Goal: Find specific page/section: Find specific page/section

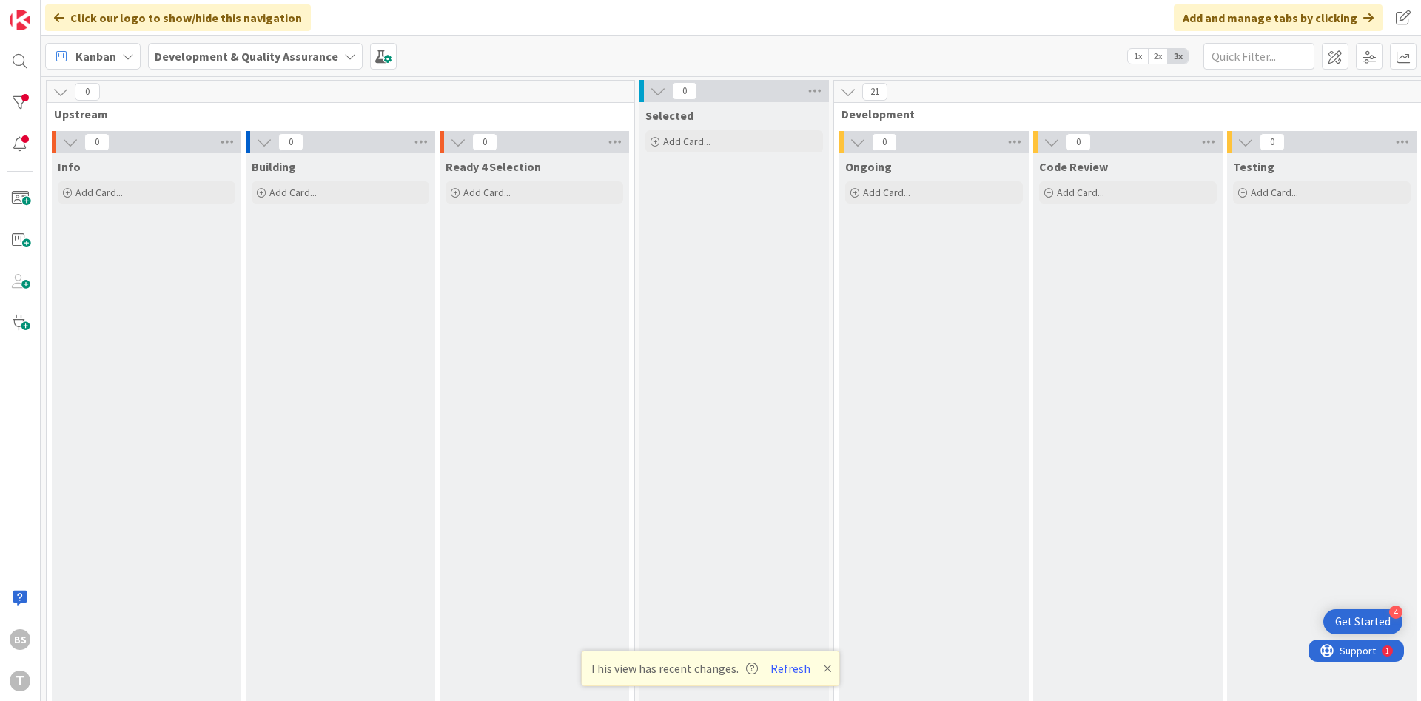
scroll to position [0, 279]
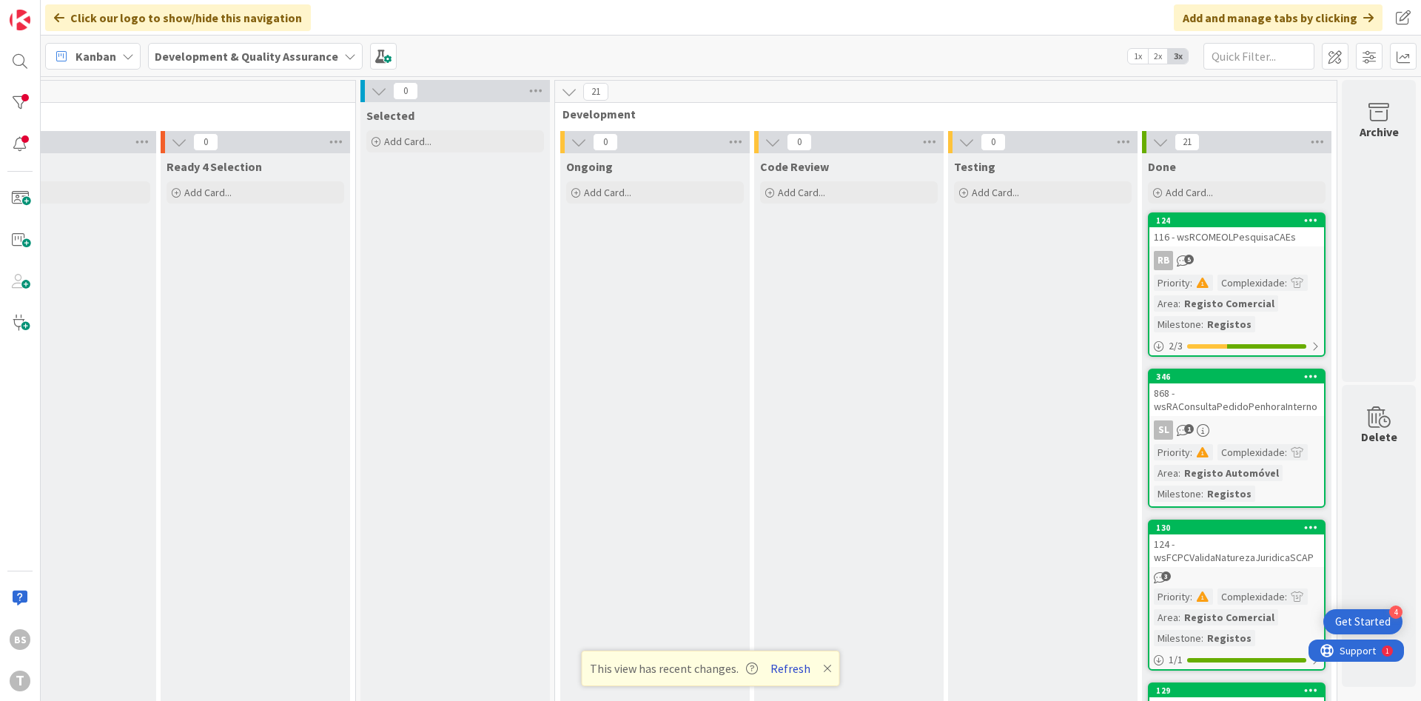
click at [788, 666] on button "Refresh" at bounding box center [790, 668] width 50 height 19
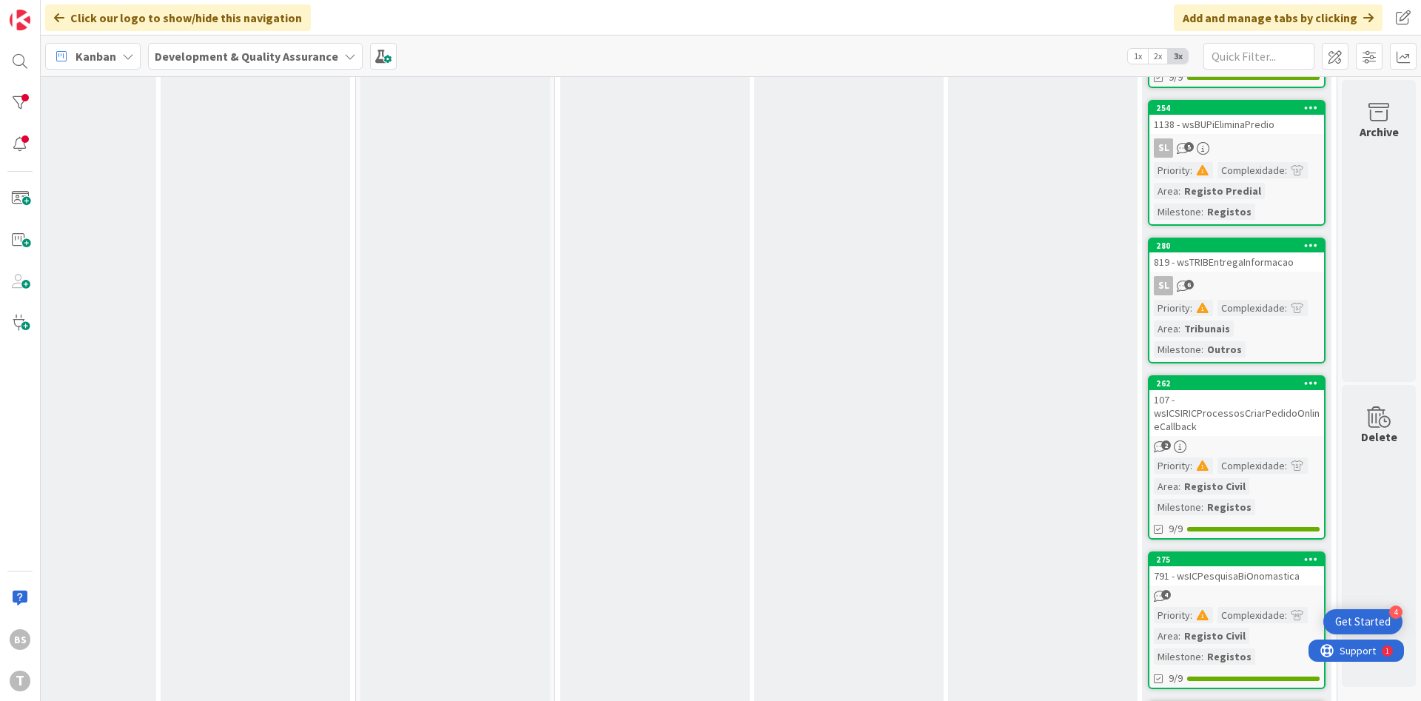
scroll to position [1063, 279]
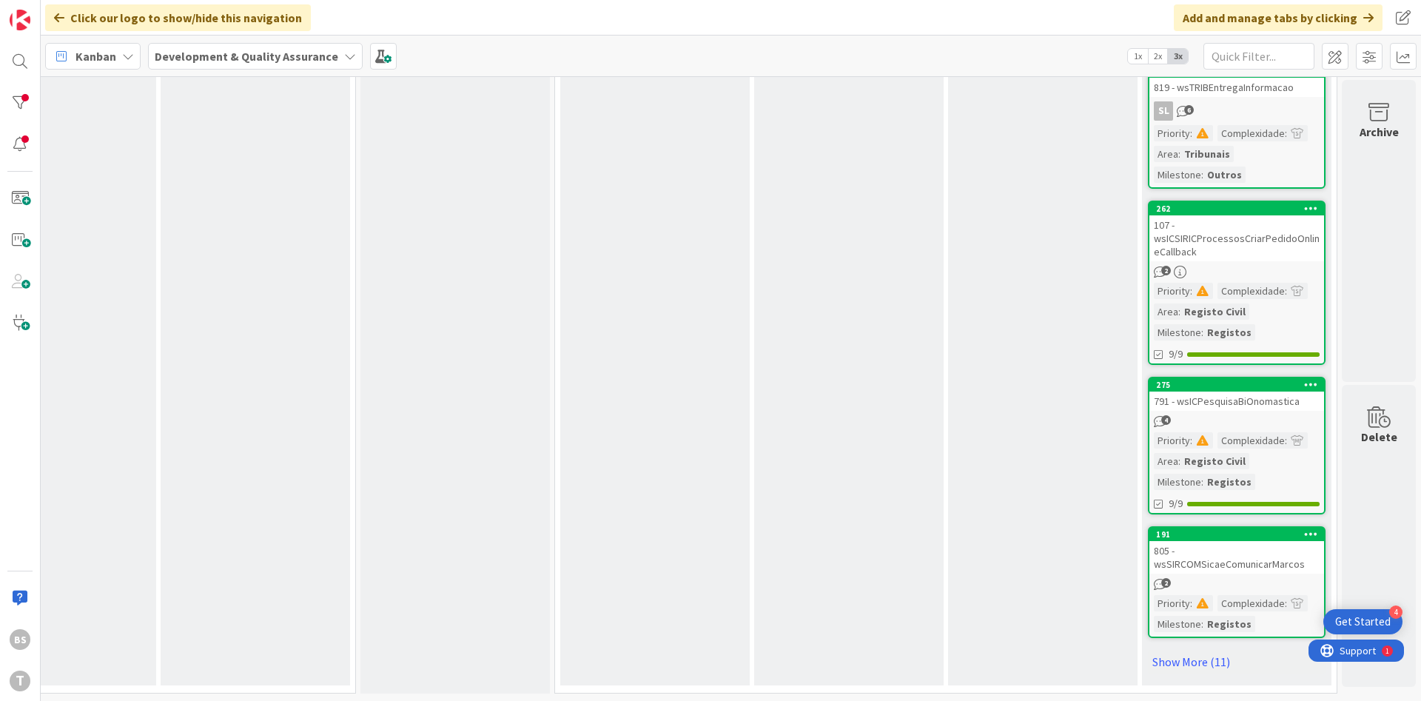
click at [1225, 581] on div "2" at bounding box center [1236, 584] width 175 height 13
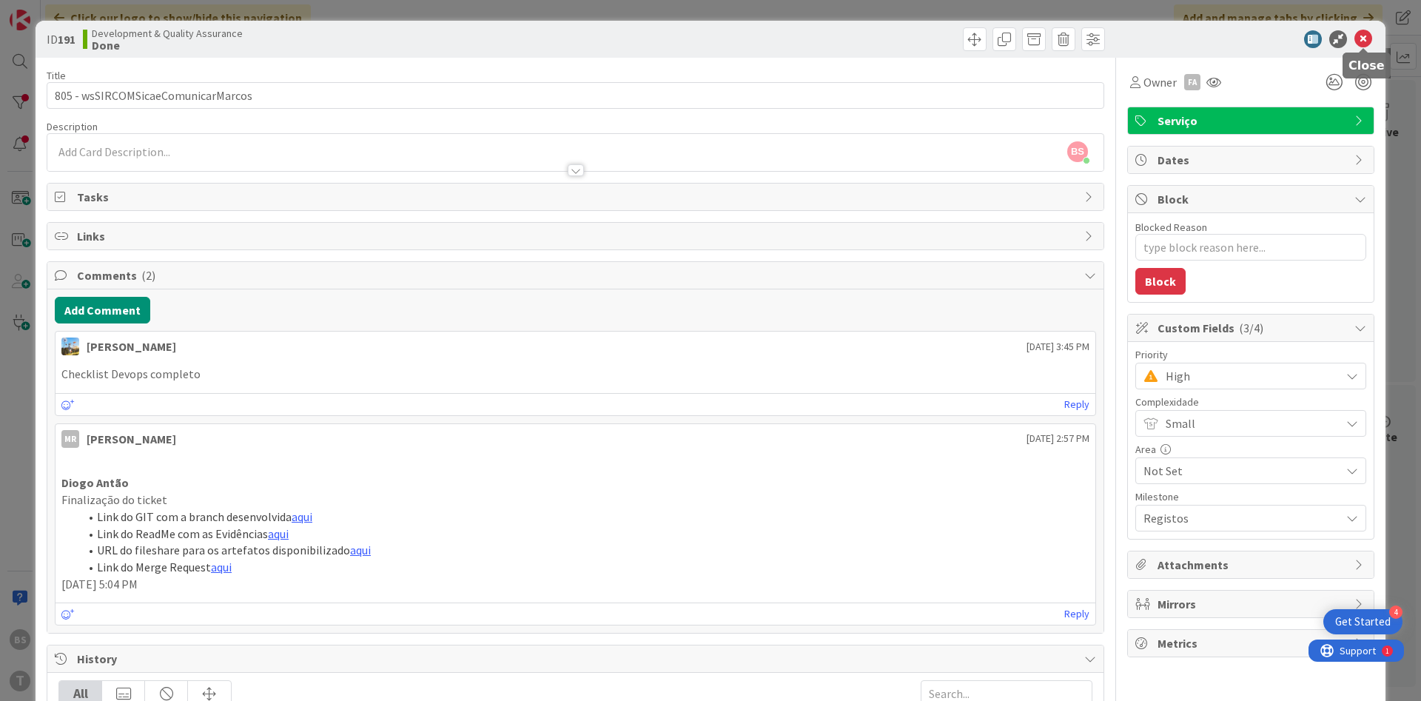
click at [1365, 41] on icon at bounding box center [1363, 39] width 18 height 18
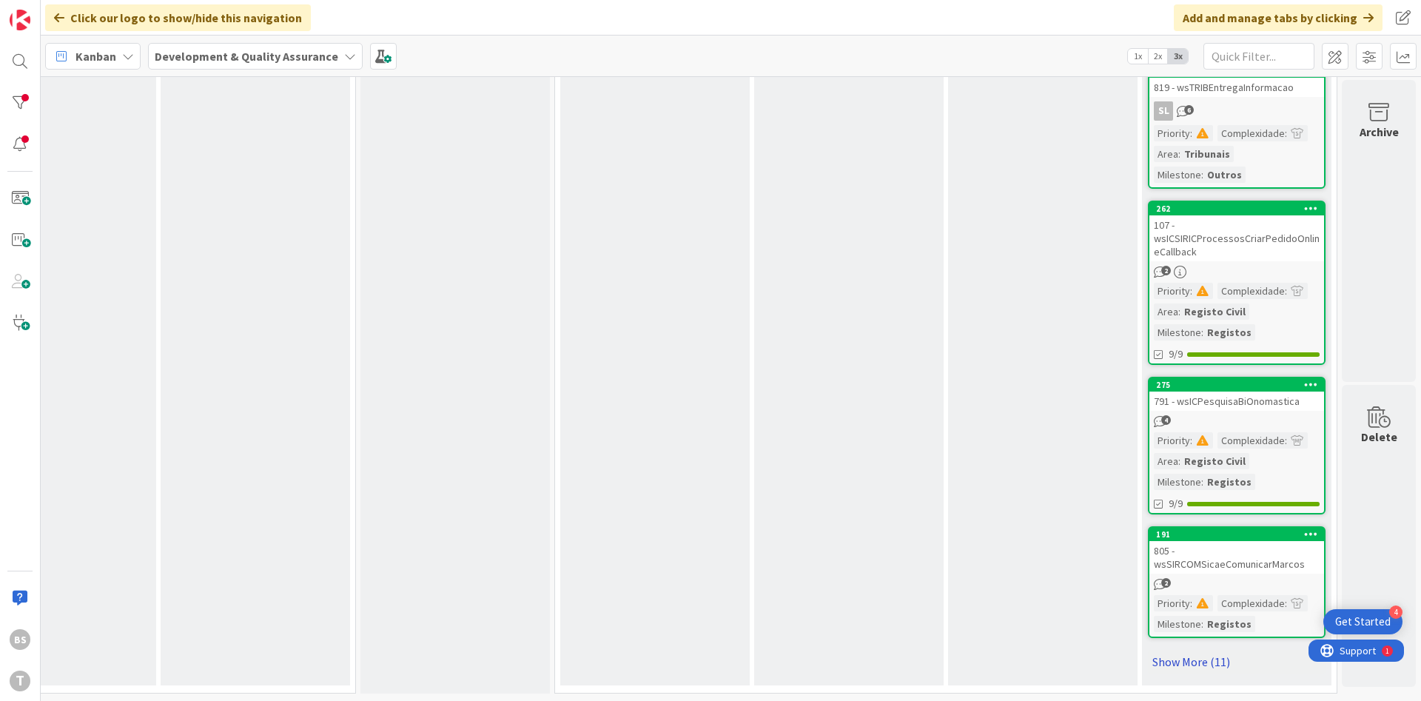
click at [1200, 659] on link "Show More (11)" at bounding box center [1237, 662] width 178 height 24
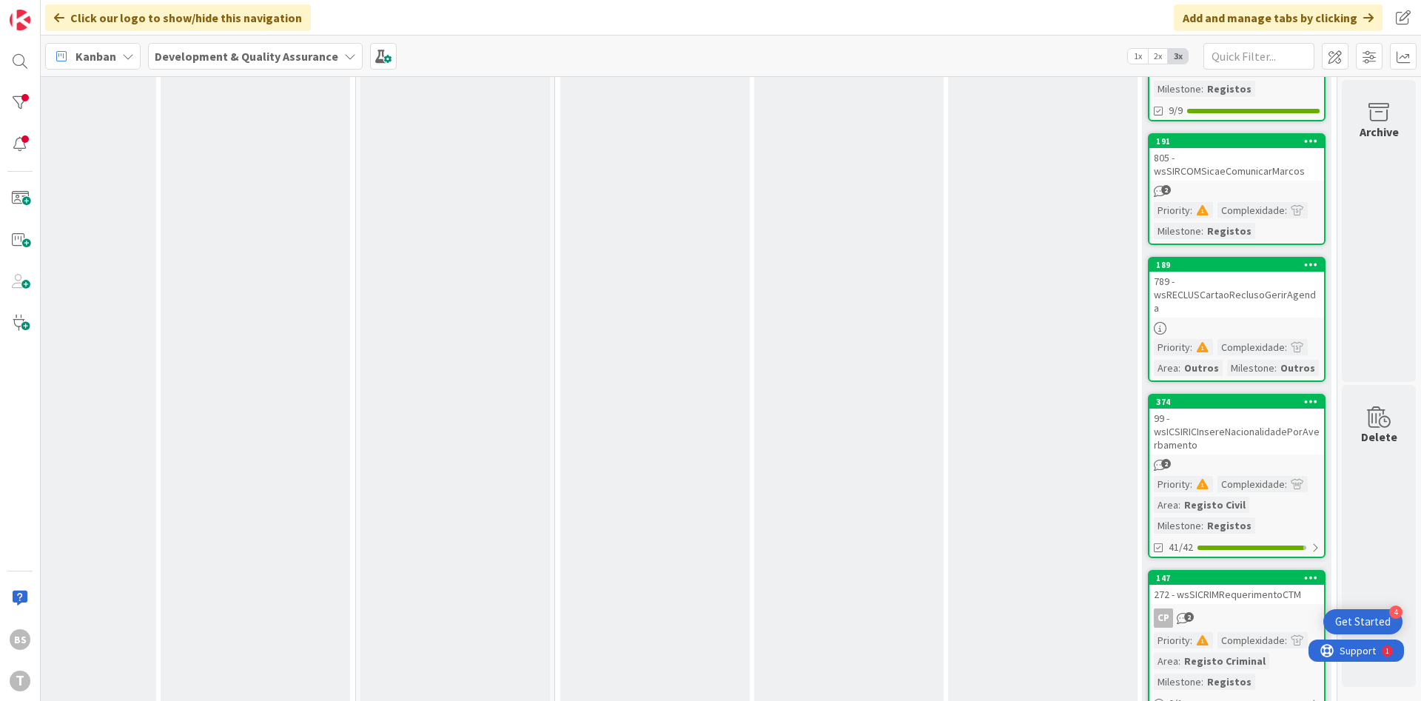
scroll to position [1507, 279]
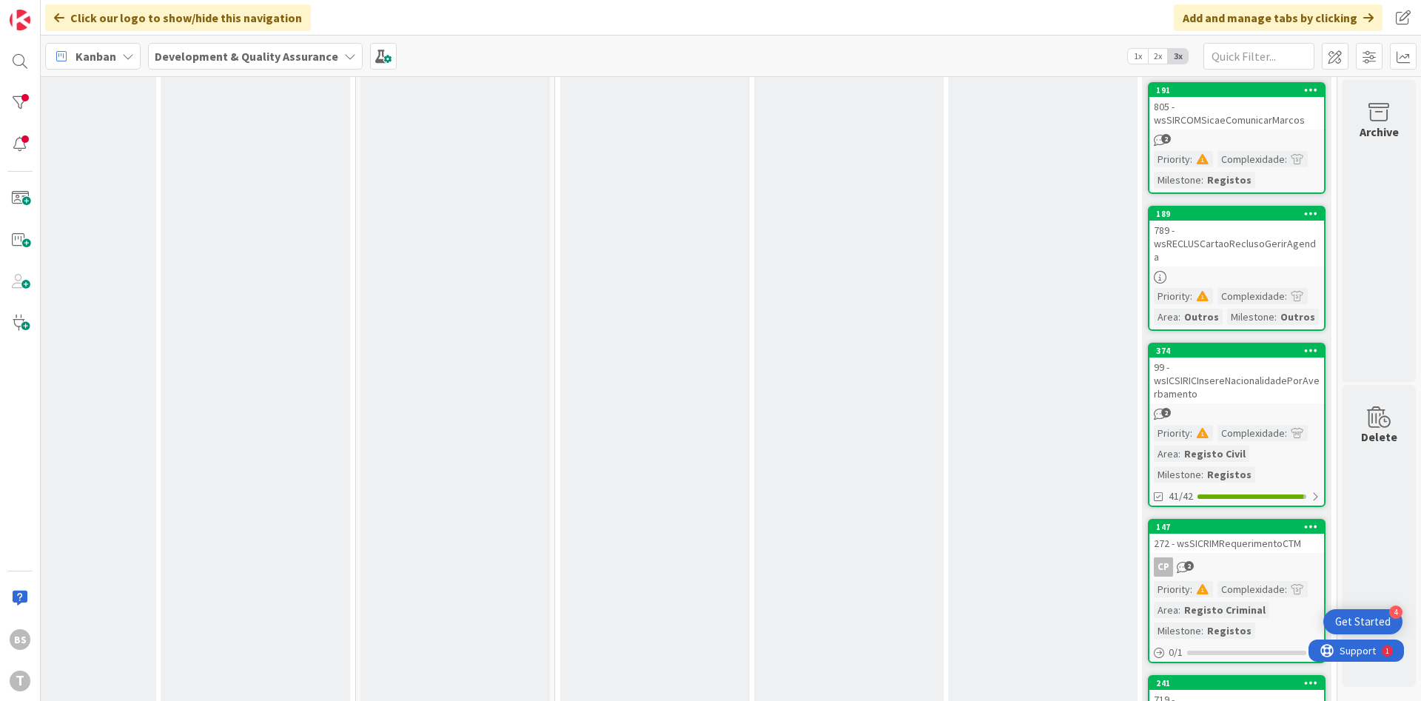
click at [1237, 539] on div "272 - wsSICRIMRequerimentoCTM" at bounding box center [1236, 543] width 175 height 19
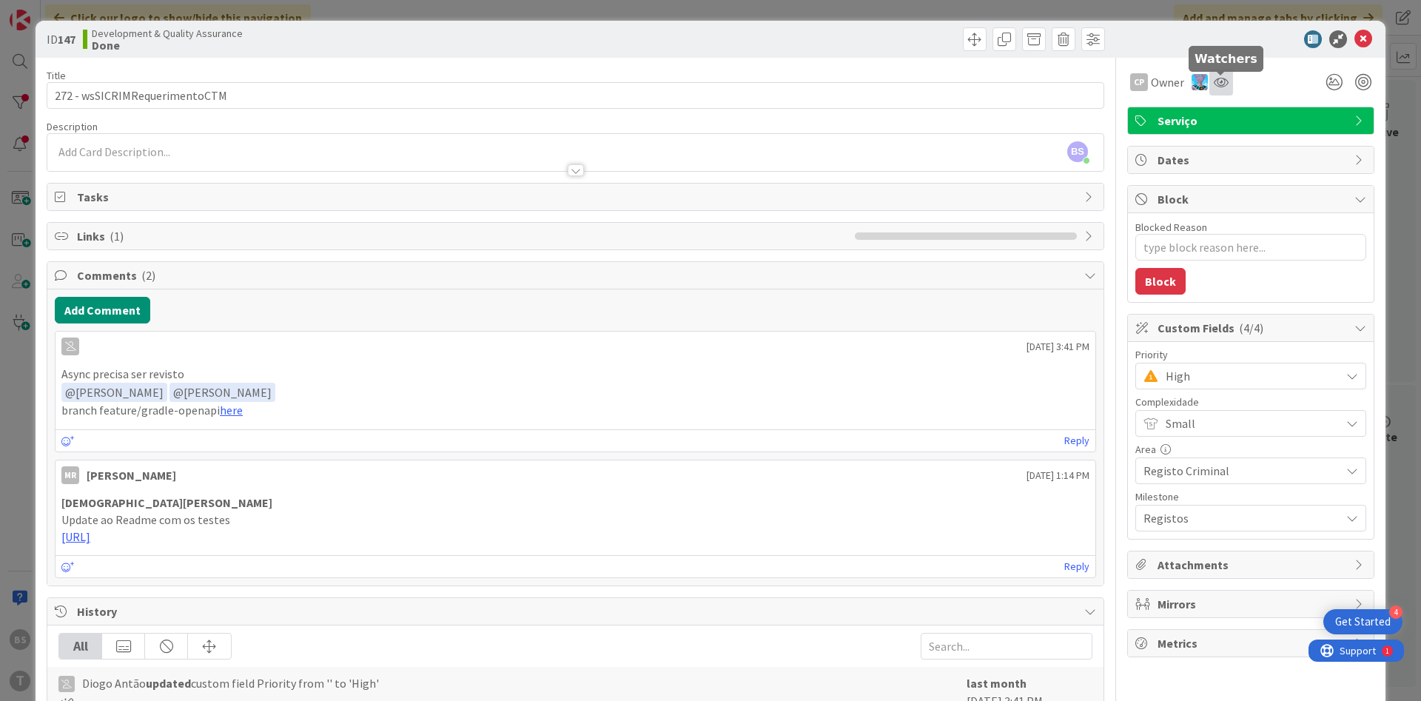
click at [1220, 87] on icon at bounding box center [1221, 82] width 15 height 12
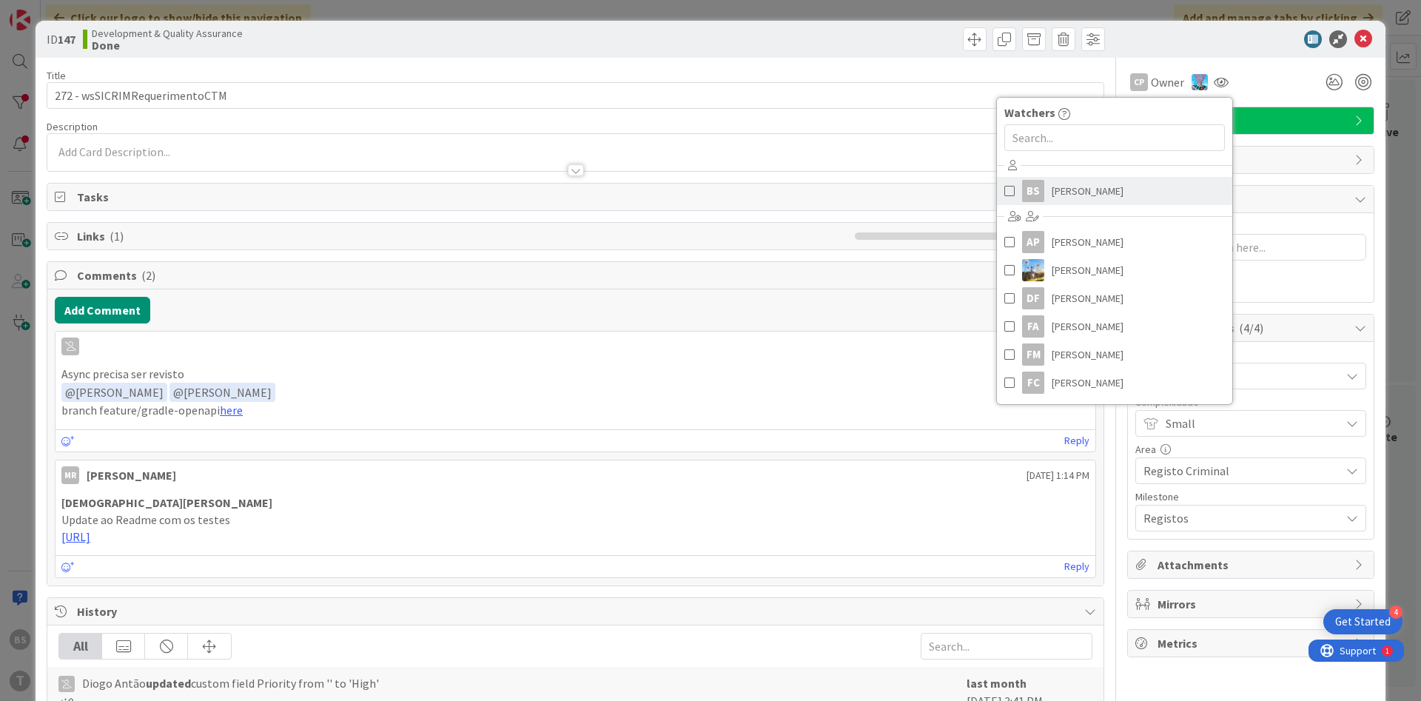
click at [1040, 196] on div "BS" at bounding box center [1033, 191] width 22 height 22
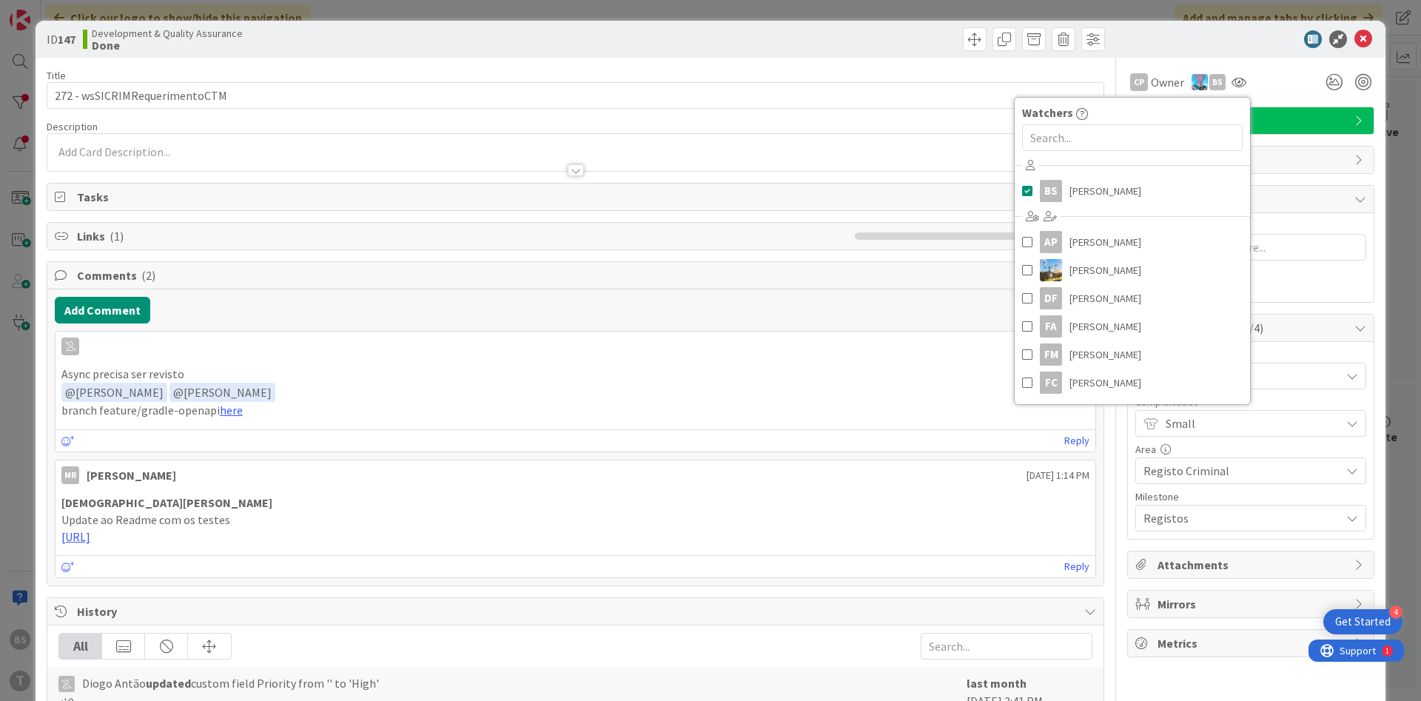
click at [402, 158] on div at bounding box center [575, 163] width 1056 height 16
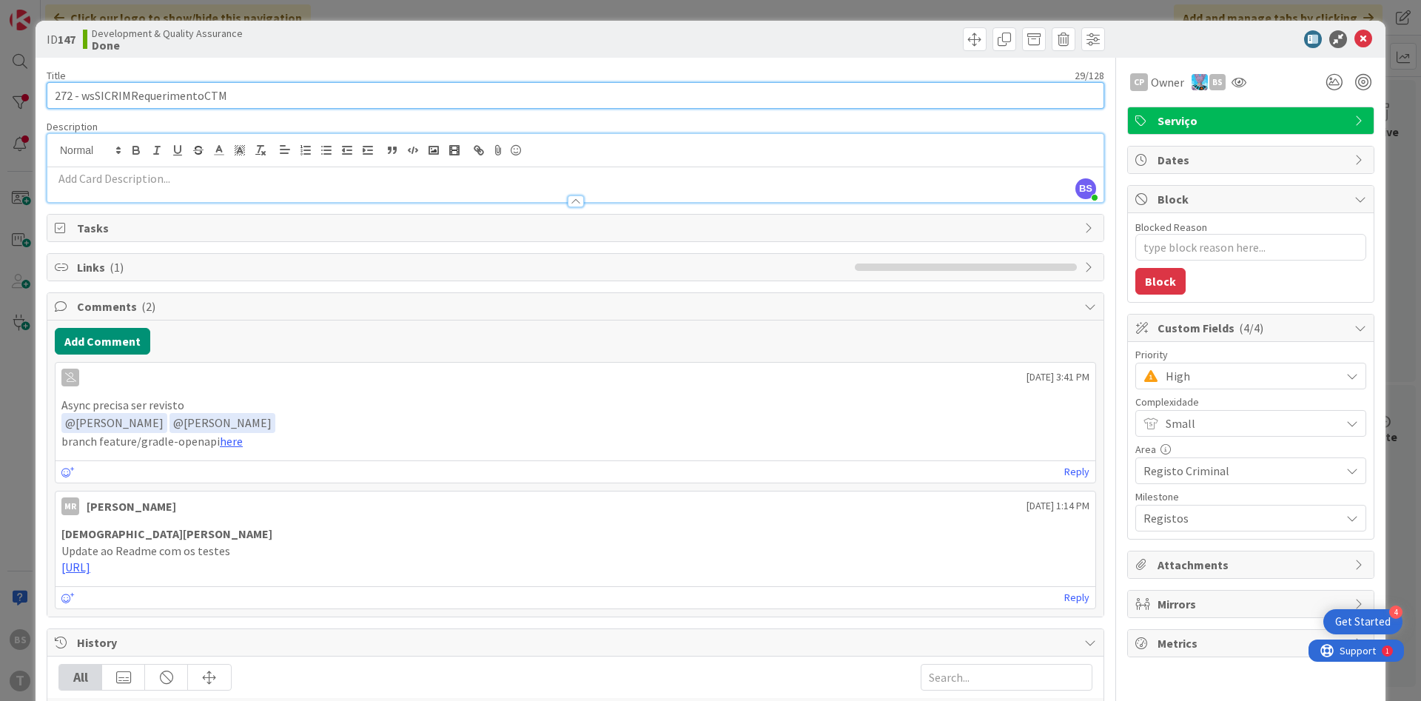
click at [186, 96] on input "272 - wsSICRIMRequerimentoCTM" at bounding box center [576, 95] width 1058 height 27
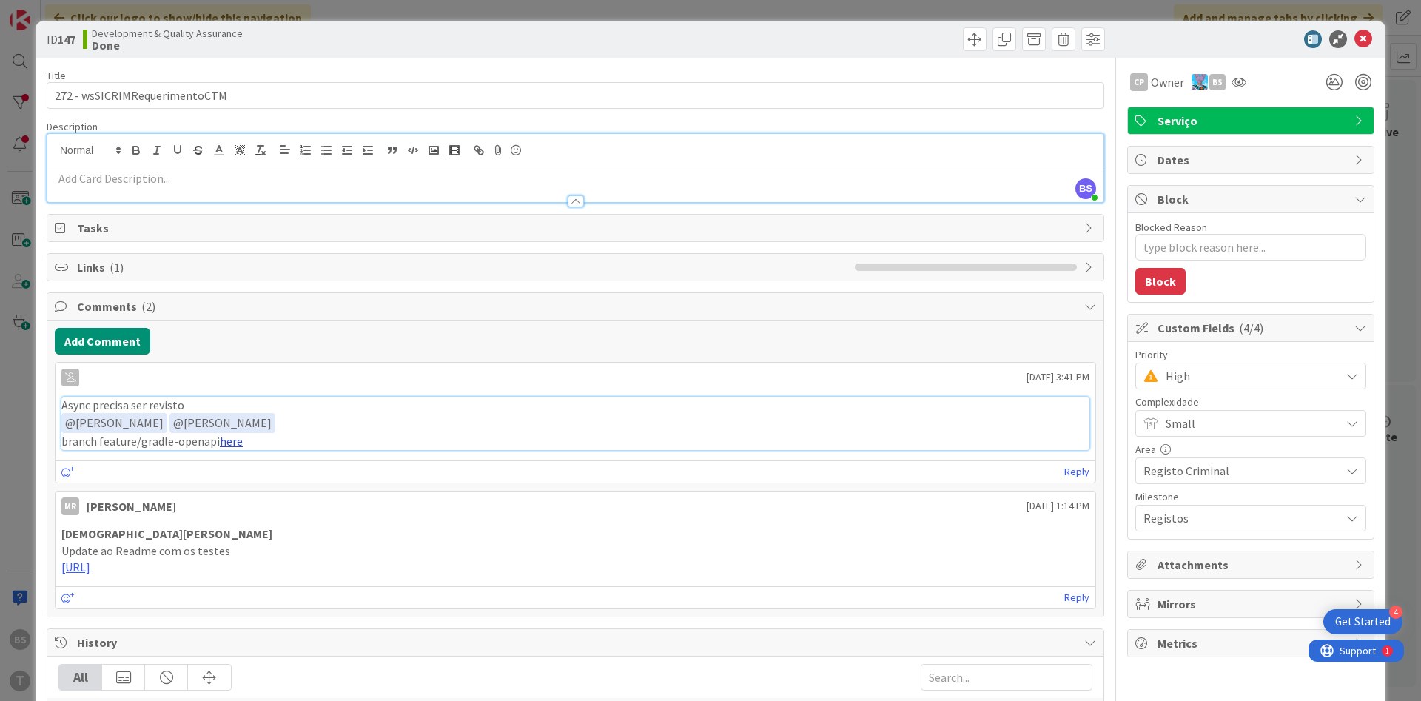
click at [229, 445] on link "here" at bounding box center [231, 441] width 23 height 15
click at [228, 445] on link "here" at bounding box center [231, 441] width 23 height 15
type textarea "x"
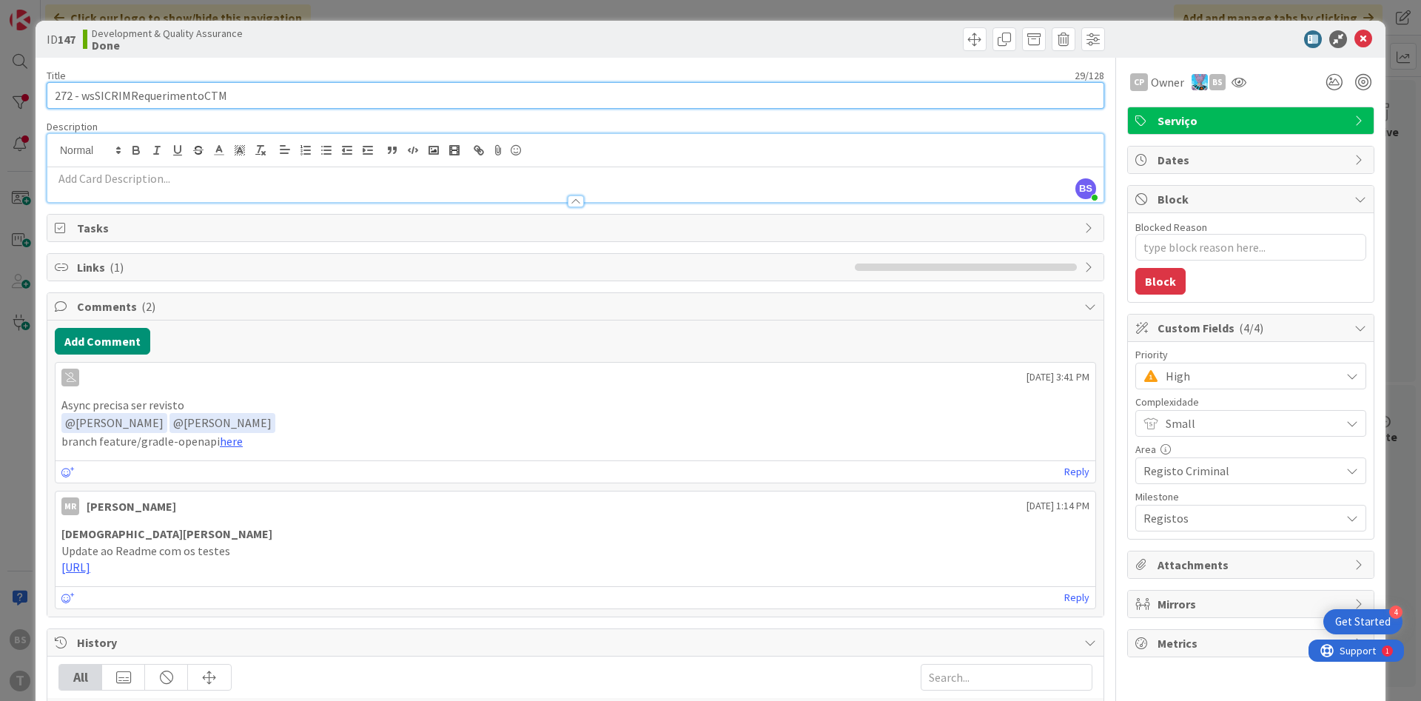
click at [175, 93] on input "272 - wsSICRIMRequerimentoCTM" at bounding box center [576, 95] width 1058 height 27
click at [169, 90] on input "272 - wsSICRIMRequerimentoCTM" at bounding box center [576, 95] width 1058 height 27
